Goal: Transaction & Acquisition: Purchase product/service

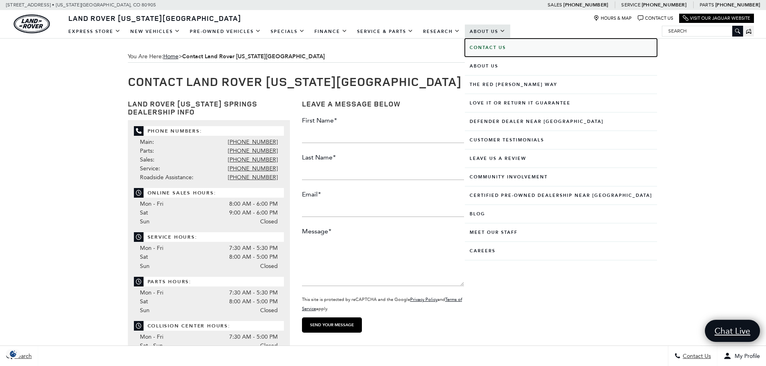
click at [497, 46] on b "Contact Us" at bounding box center [488, 48] width 36 height 6
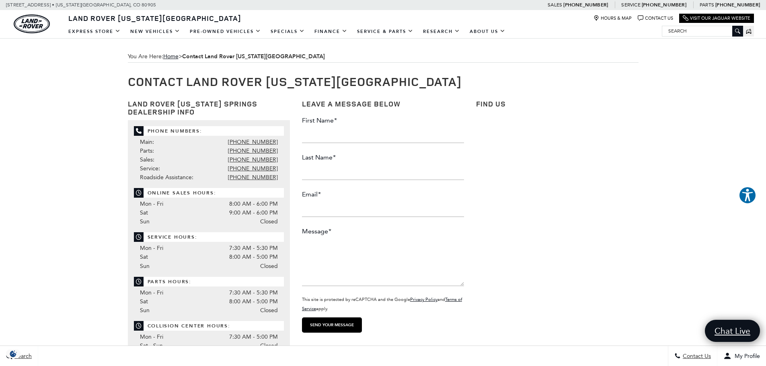
click at [701, 105] on div "You Are Here: Home > Contact Land Rover Colorado Springs Contact Land Rover Col…" at bounding box center [383, 338] width 766 height 598
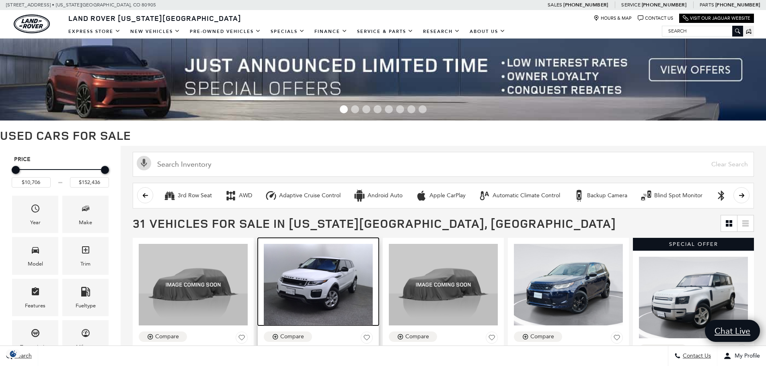
click at [319, 283] on img at bounding box center [318, 285] width 109 height 82
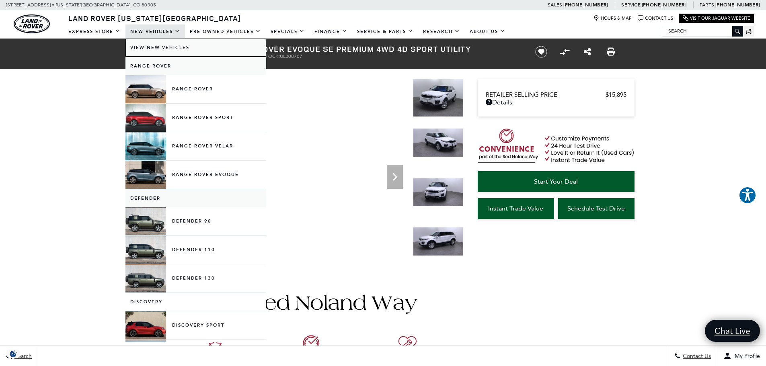
click at [142, 49] on link "View New Vehicles" at bounding box center [196, 48] width 141 height 18
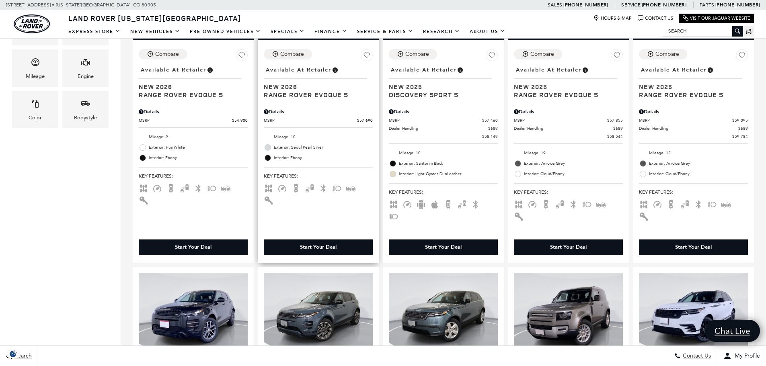
scroll to position [313, 0]
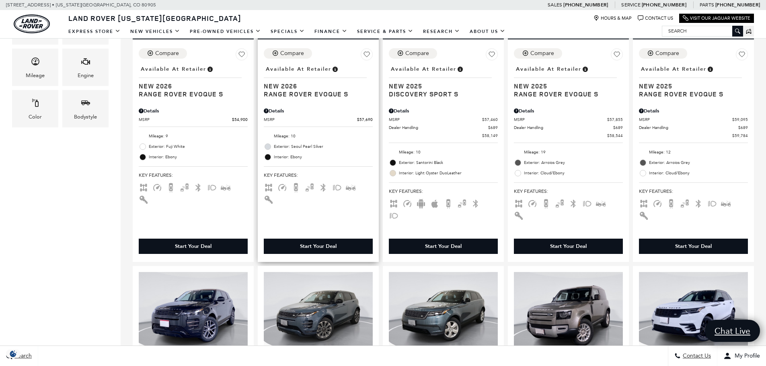
click at [309, 243] on div "Start Your Deal" at bounding box center [318, 246] width 37 height 7
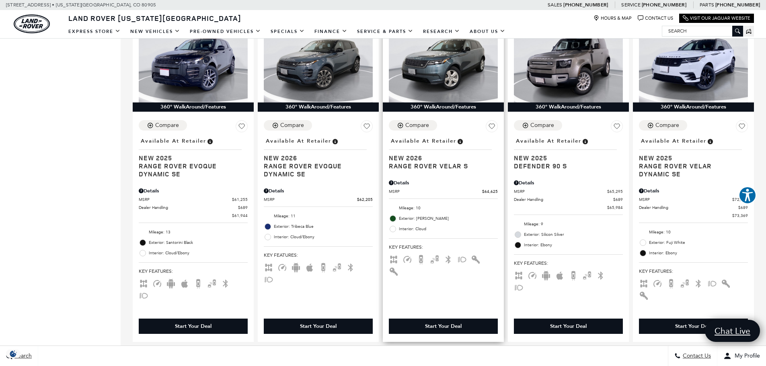
scroll to position [562, 0]
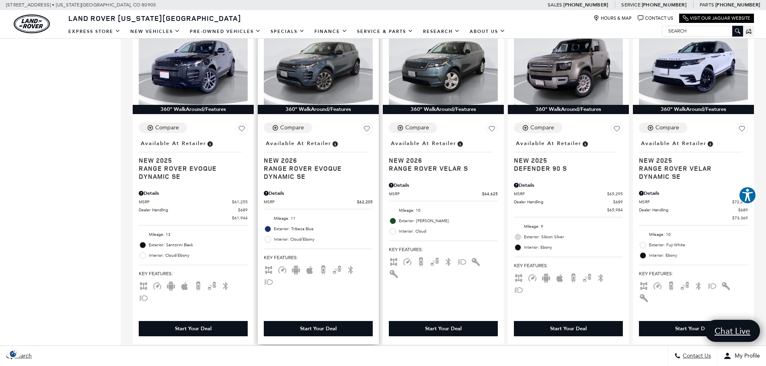
click at [316, 325] on div "Start Your Deal" at bounding box center [318, 328] width 37 height 7
click at [290, 47] on img at bounding box center [318, 64] width 109 height 82
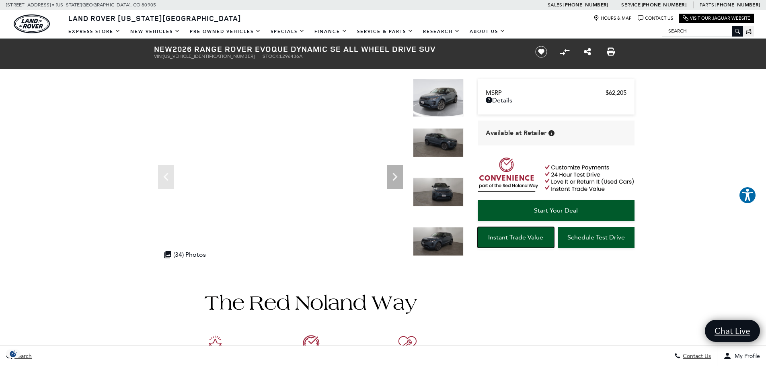
click at [535, 234] on span "Instant Trade Value" at bounding box center [515, 238] width 55 height 8
click at [590, 237] on span "Schedule Test Drive" at bounding box center [597, 238] width 58 height 8
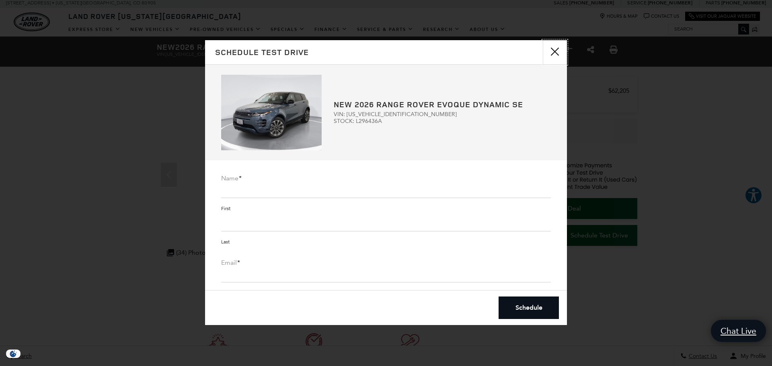
click at [556, 52] on button "close" at bounding box center [555, 52] width 24 height 24
